Goal: Task Accomplishment & Management: Use online tool/utility

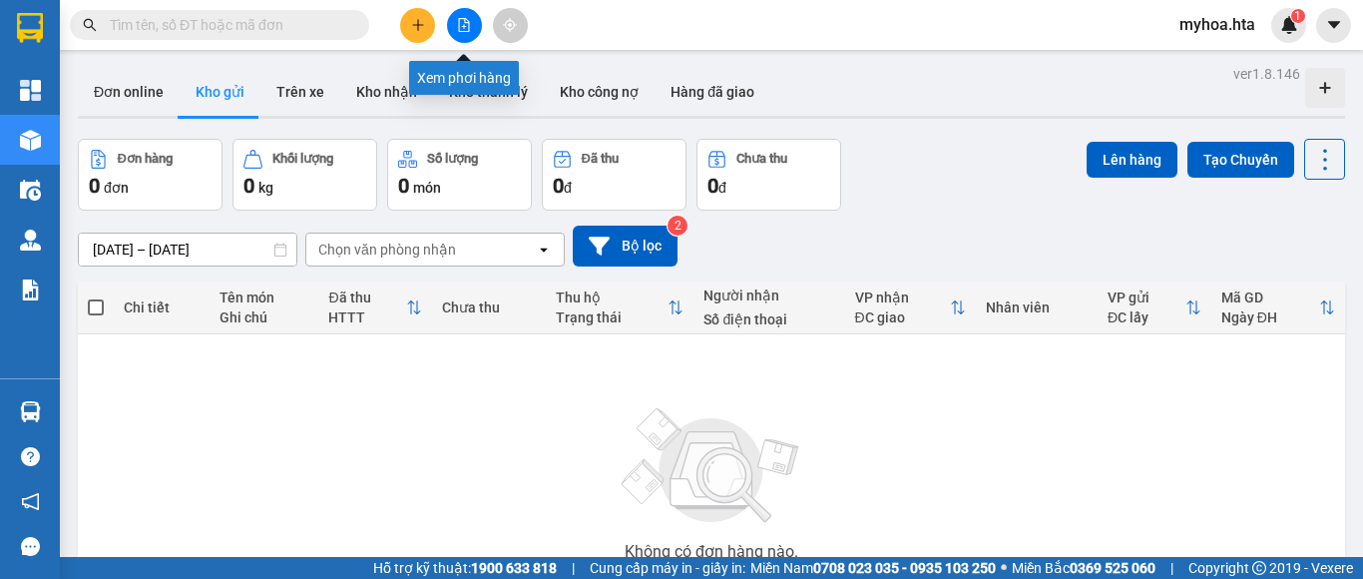
click at [459, 22] on icon "file-add" at bounding box center [464, 25] width 11 height 14
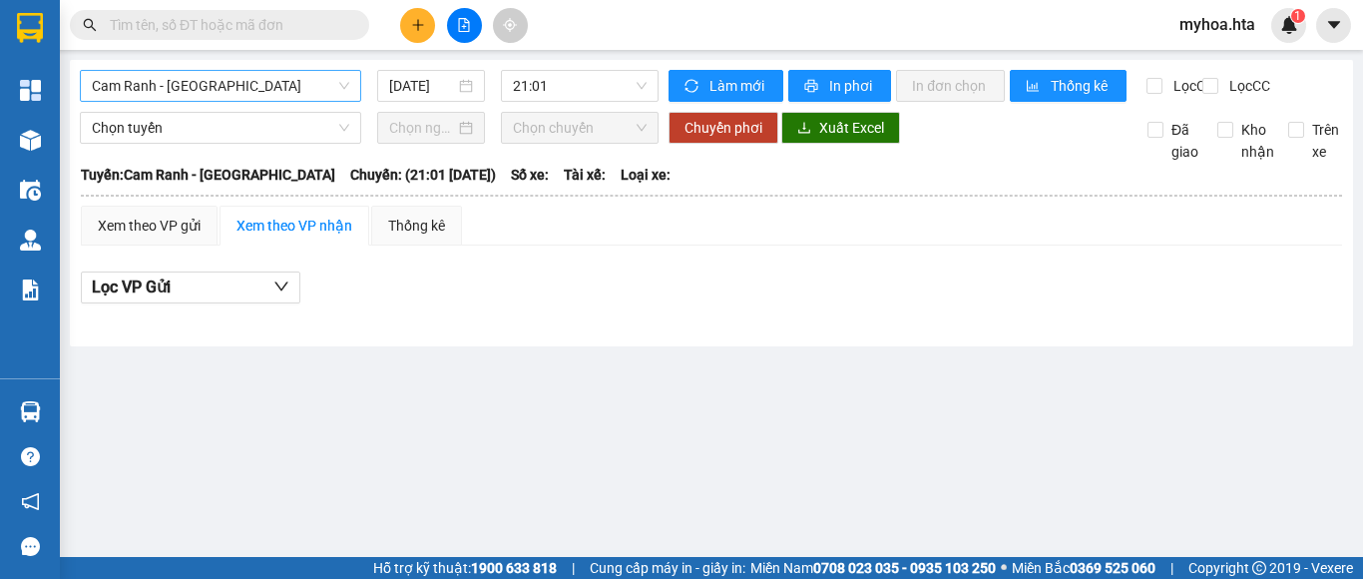
click at [210, 95] on span "Cam Ranh - [GEOGRAPHIC_DATA]" at bounding box center [220, 86] width 257 height 30
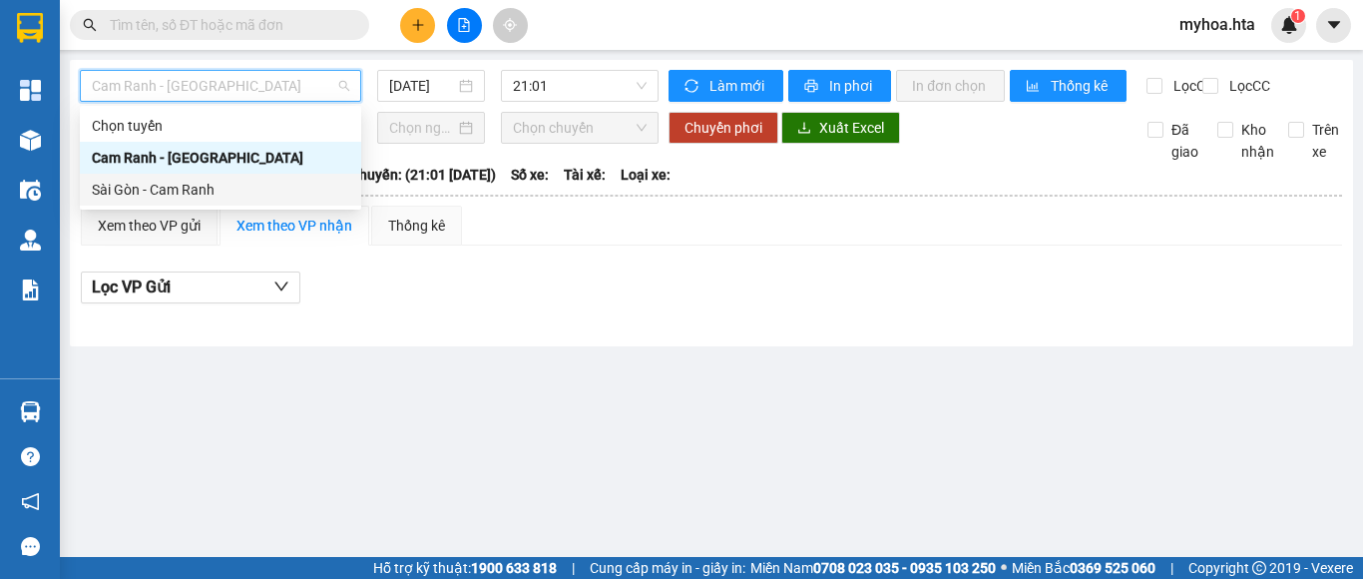
click at [249, 193] on div "Sài Gòn - Cam Ranh" at bounding box center [220, 190] width 257 height 22
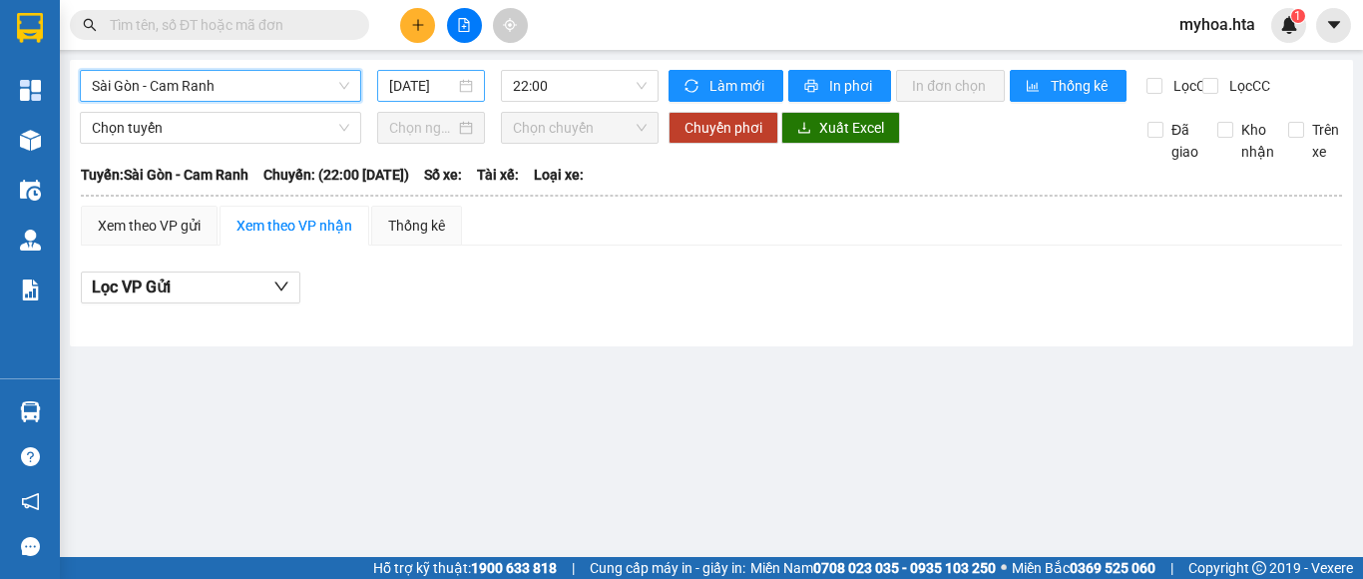
click at [422, 85] on input "12/10/2025" at bounding box center [422, 86] width 66 height 22
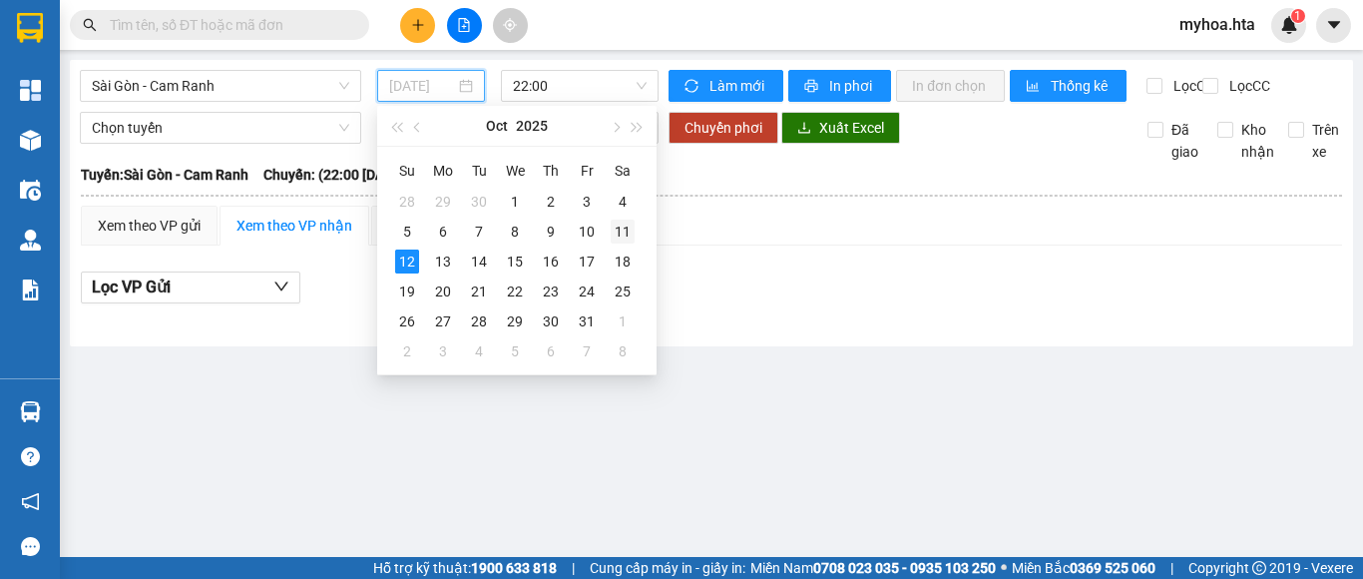
click at [609, 234] on td "11" at bounding box center [623, 232] width 36 height 30
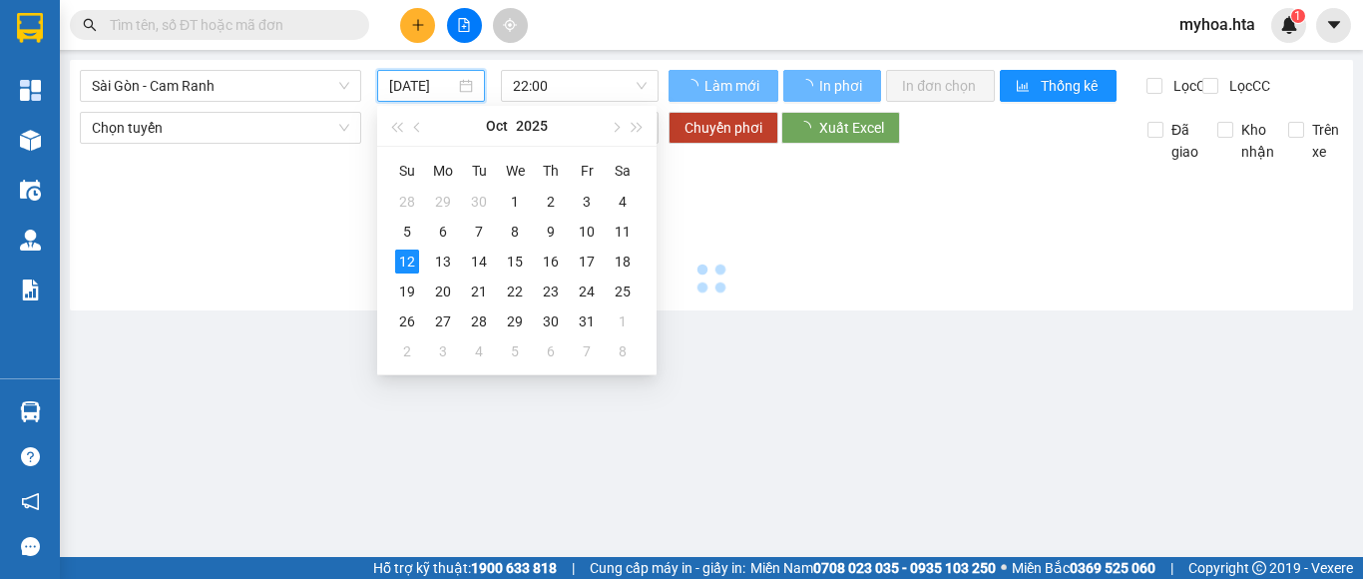
type input "11/10/2025"
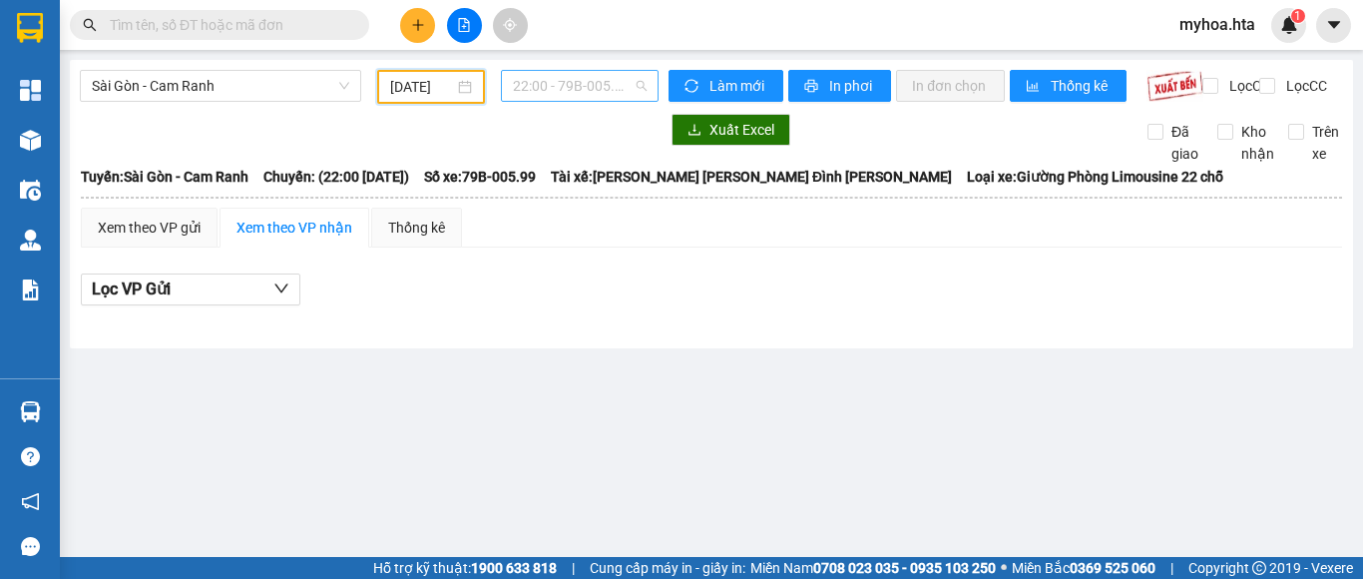
click at [596, 89] on span "22:00 - 79B-005.99" at bounding box center [580, 86] width 134 height 30
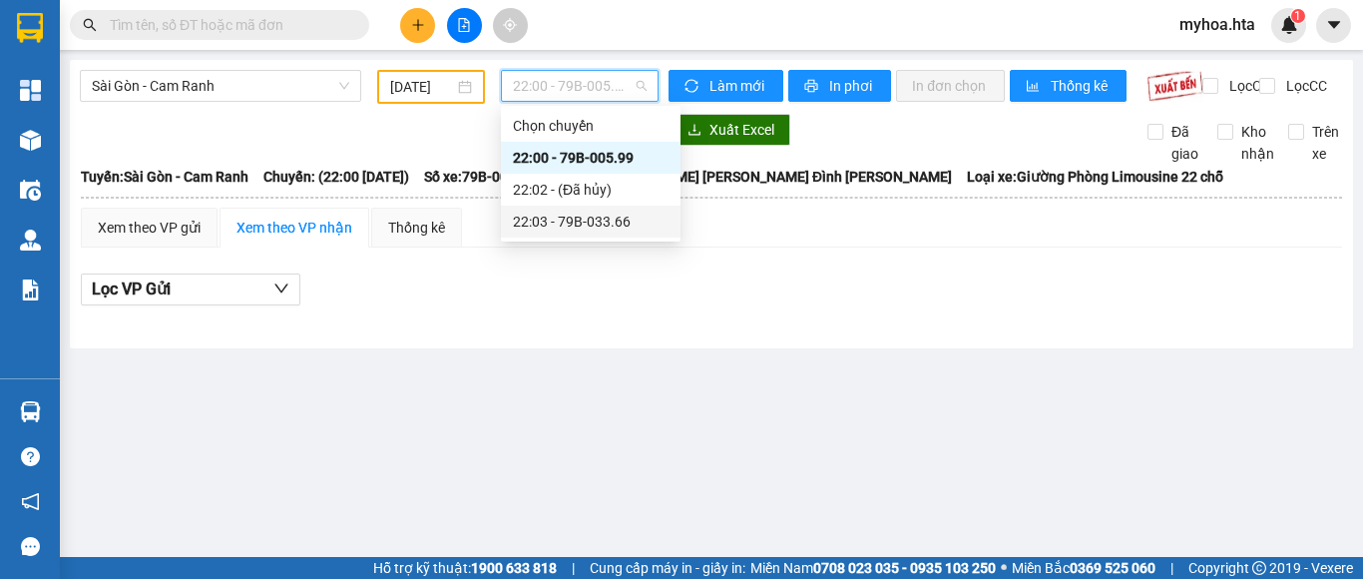
click at [616, 235] on div "22:03 - 79B-033.66" at bounding box center [591, 222] width 180 height 32
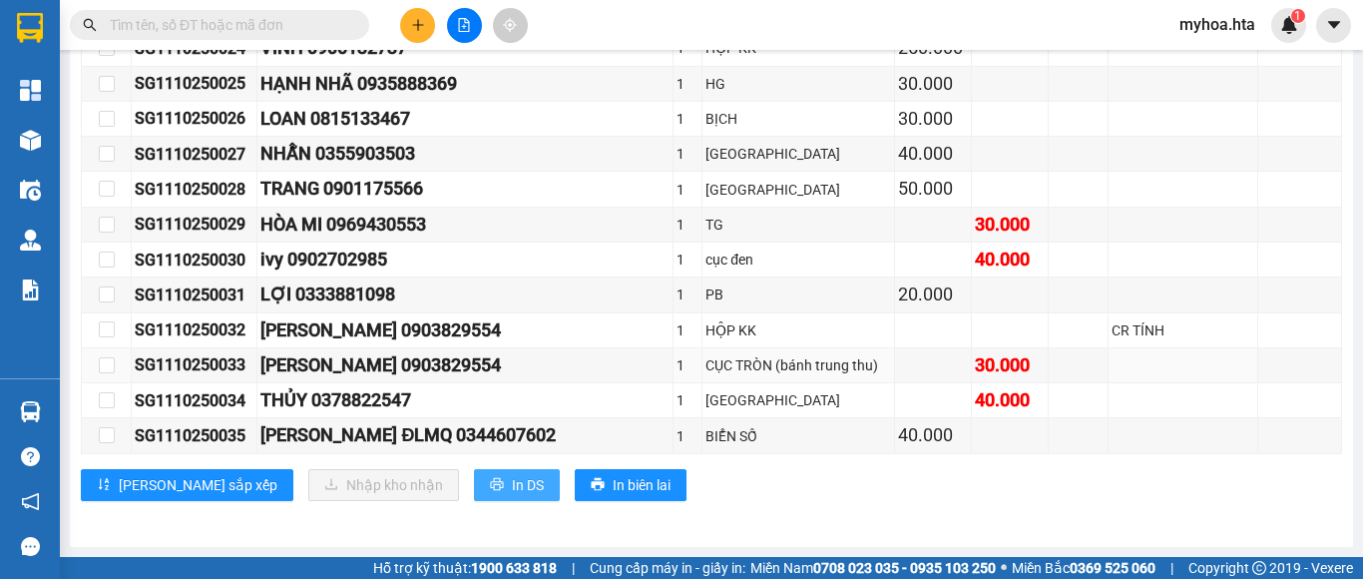
scroll to position [1345, 0]
